Goal: Find specific page/section: Find specific page/section

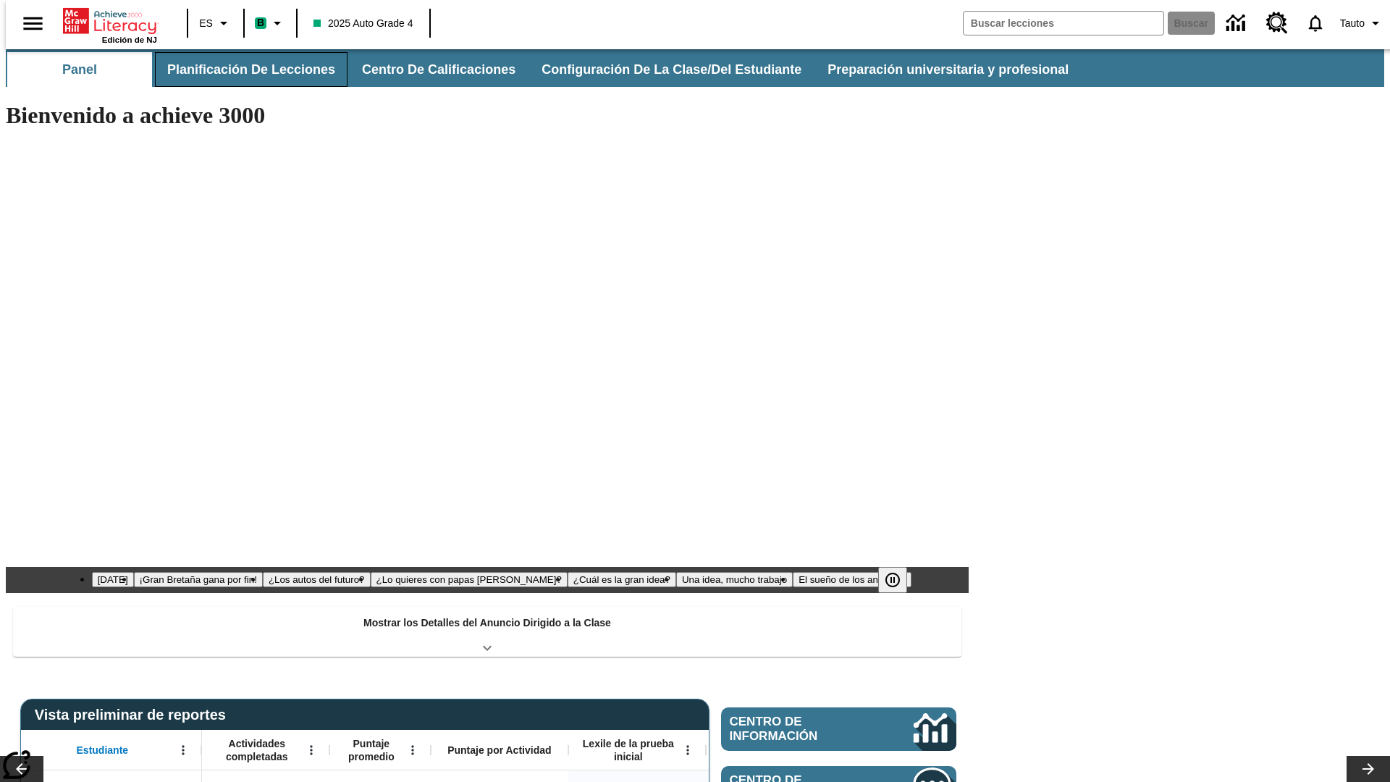
click at [243, 69] on button "Planificación de lecciones" at bounding box center [251, 69] width 193 height 35
